Goal: Transaction & Acquisition: Download file/media

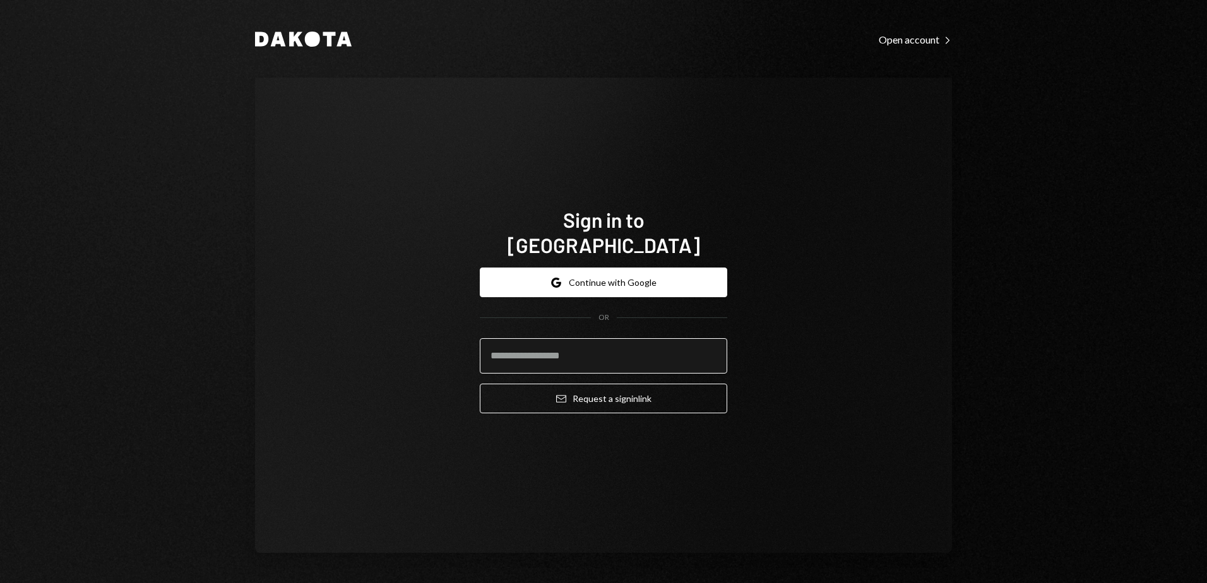
type input "**********"
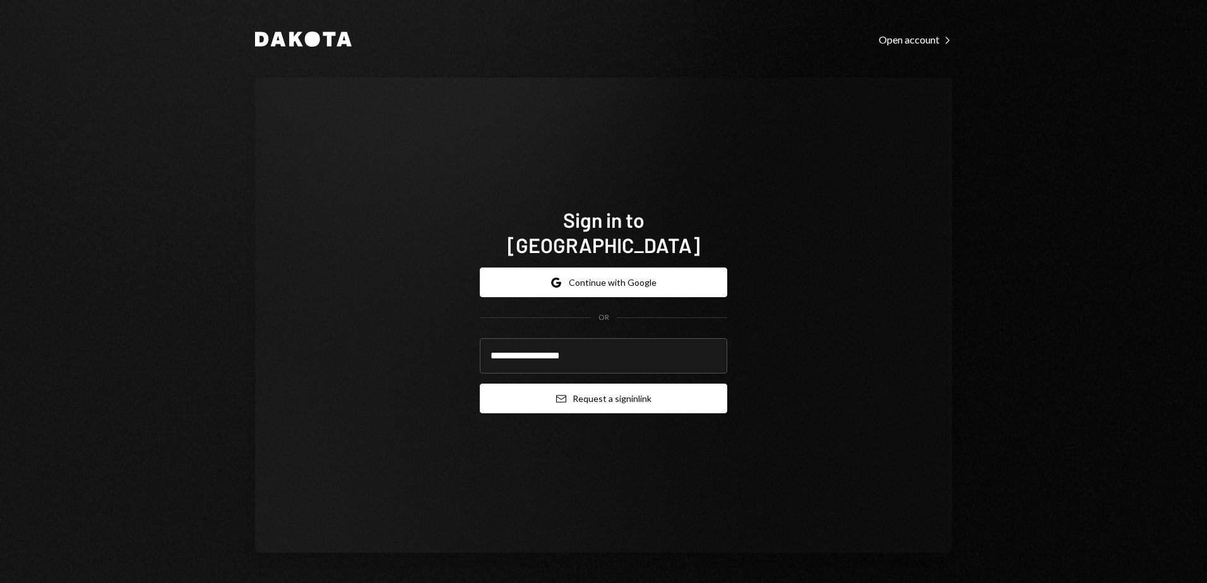
click at [629, 391] on button "Email Request a sign in link" at bounding box center [603, 399] width 247 height 30
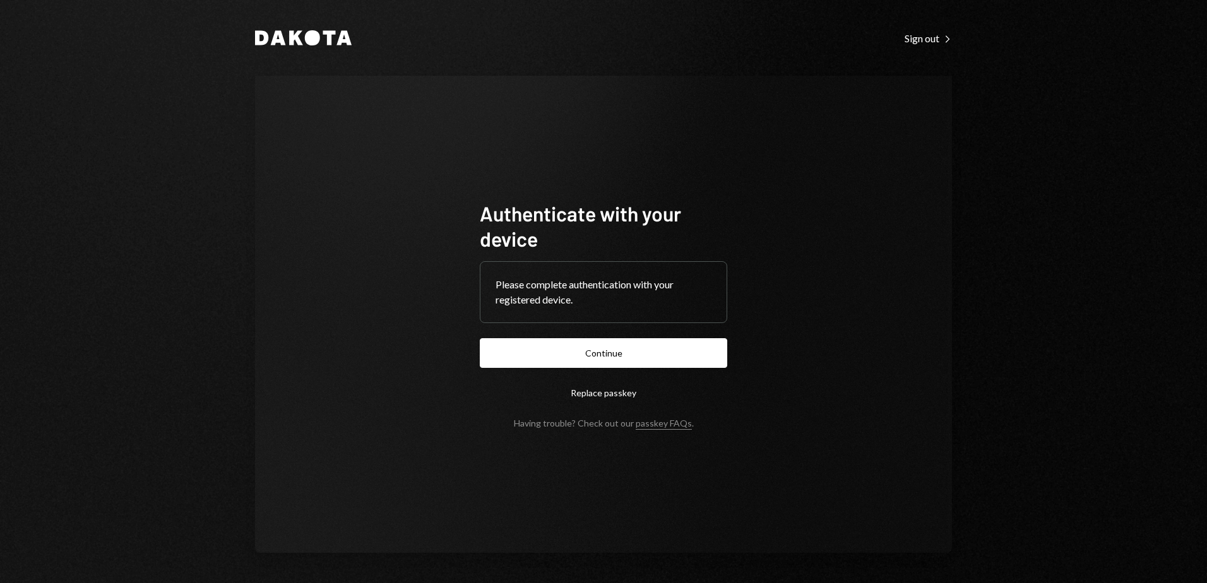
drag, startPoint x: 624, startPoint y: 357, endPoint x: 671, endPoint y: 366, distance: 48.1
click at [624, 357] on button "Continue" at bounding box center [603, 353] width 247 height 30
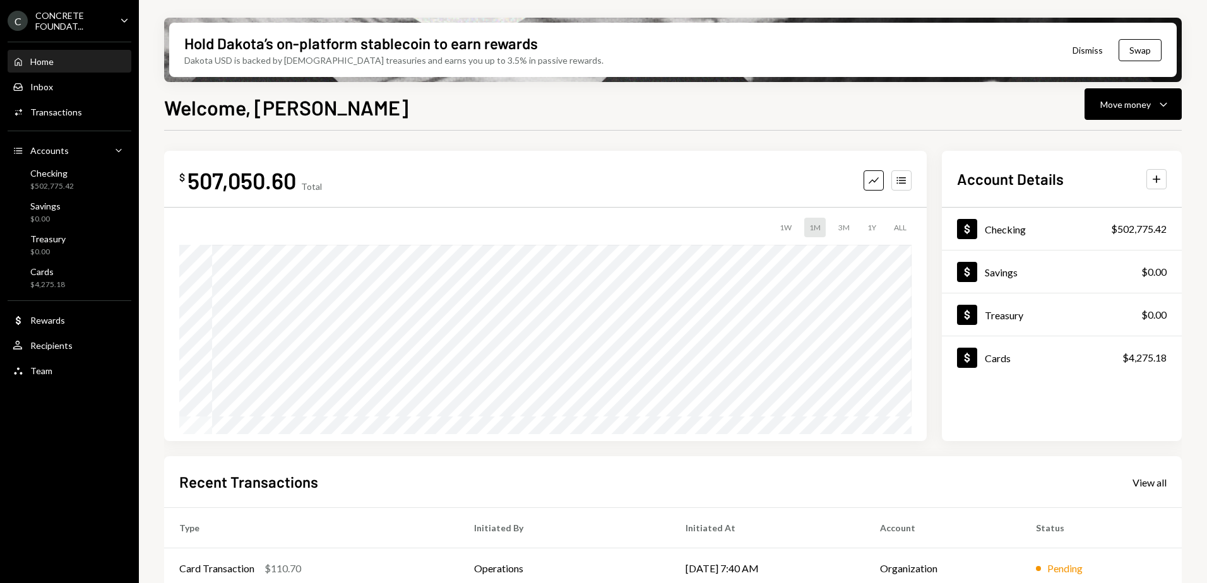
click at [116, 20] on div "C CONCRETE FOUNDAT... Caret Down" at bounding box center [69, 20] width 139 height 21
click at [404, 133] on div "$ 507,050.60 Total Graph Accounts 1W 1M 3M 1Y ALL $181,357.30 [DATE] Account De…" at bounding box center [673, 453] width 1018 height 645
click at [121, 20] on icon "Caret Down" at bounding box center [124, 20] width 14 height 14
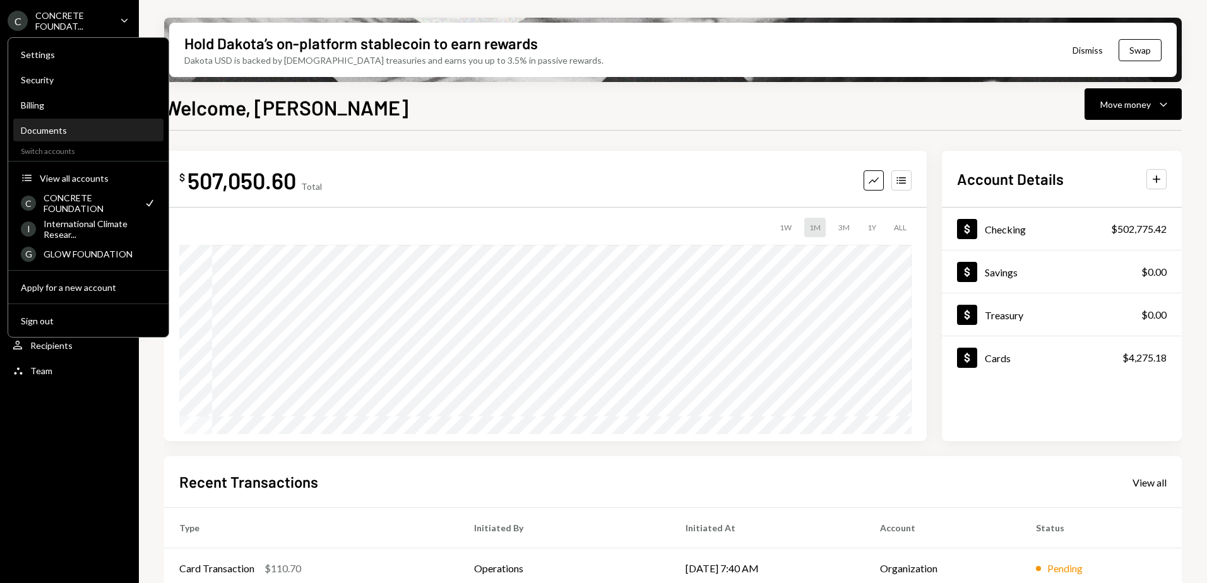
click at [80, 131] on div "Documents" at bounding box center [88, 130] width 135 height 11
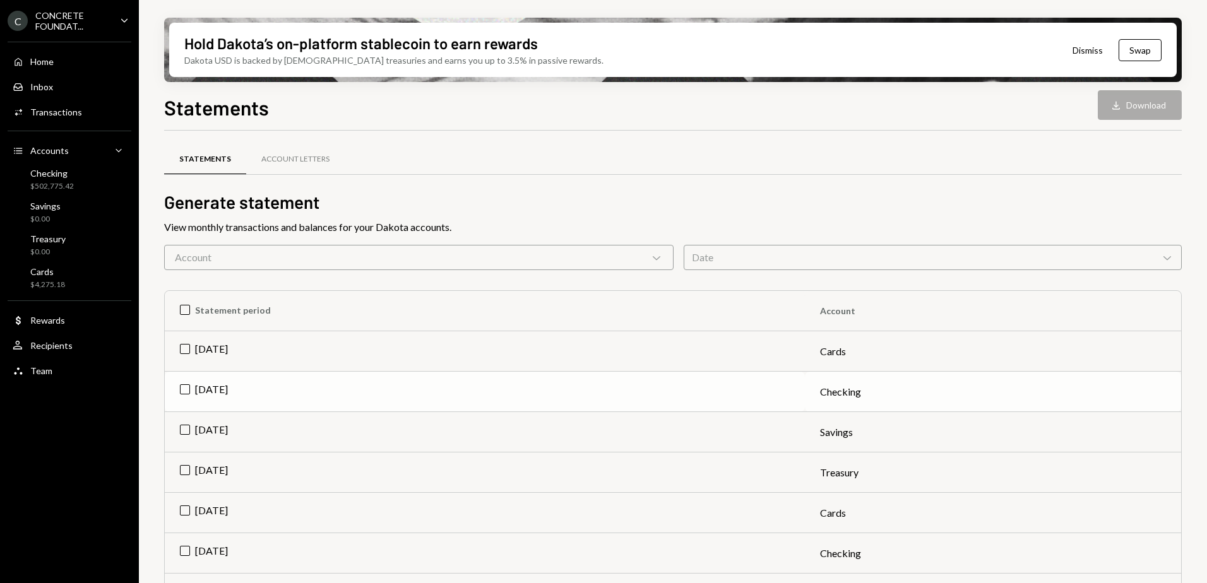
click at [184, 390] on td "[DATE]" at bounding box center [485, 392] width 640 height 40
click at [1140, 105] on button "Download Download" at bounding box center [1140, 105] width 84 height 30
